Goal: Use online tool/utility: Utilize a website feature to perform a specific function

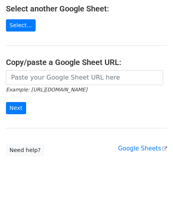
scroll to position [148, 0]
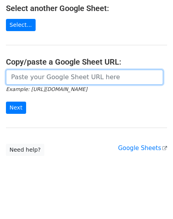
click at [32, 81] on input "url" at bounding box center [84, 77] width 157 height 15
paste input "[URL][DOMAIN_NAME]"
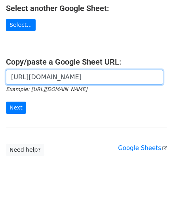
scroll to position [0, 176]
type input "[URL][DOMAIN_NAME]"
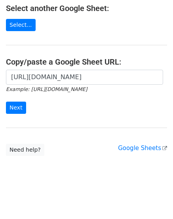
click at [10, 114] on div "[URL][DOMAIN_NAME] Example: [URL][DOMAIN_NAME] Next" at bounding box center [86, 96] width 173 height 52
click at [11, 110] on input "Next" at bounding box center [16, 108] width 20 height 12
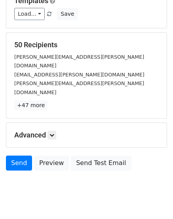
scroll to position [87, 0]
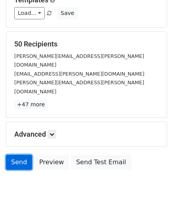
click at [23, 155] on link "Send" at bounding box center [19, 162] width 26 height 15
